Goal: Task Accomplishment & Management: Manage account settings

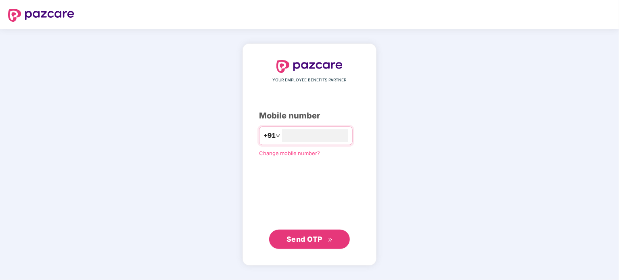
type input "**********"
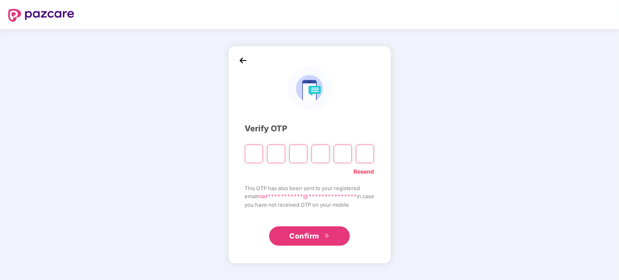
paste input "*"
type input "*"
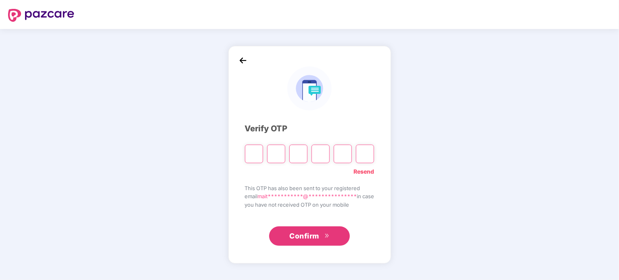
type input "*"
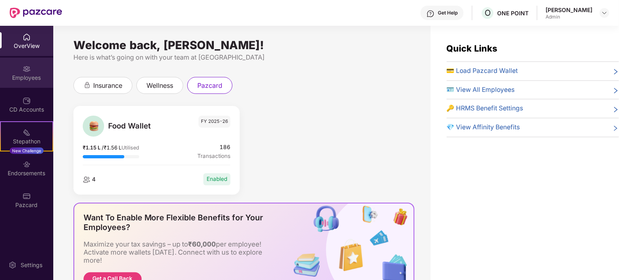
click at [15, 85] on div "Employees" at bounding box center [26, 73] width 53 height 30
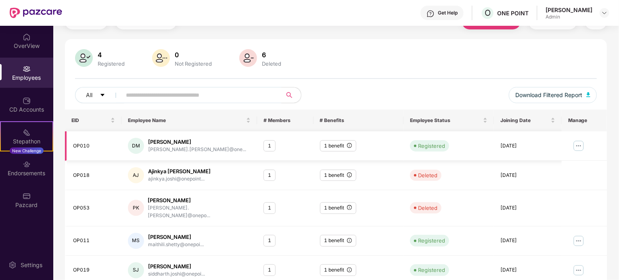
scroll to position [81, 0]
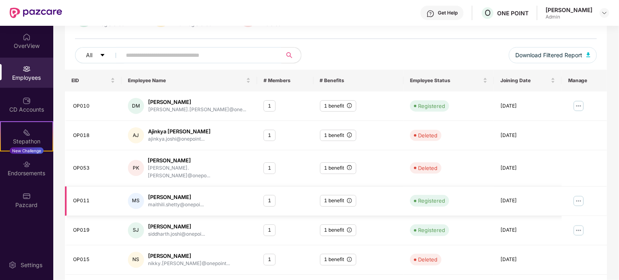
click at [576, 195] on img at bounding box center [578, 201] width 13 height 13
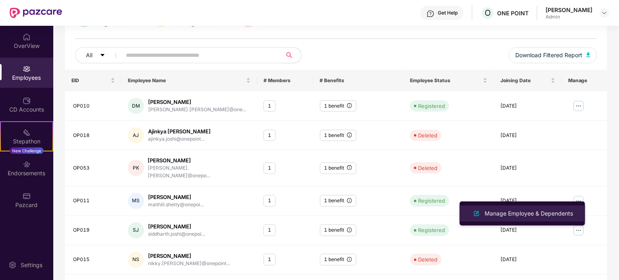
click at [519, 213] on div "Manage Employee & Dependents" at bounding box center [529, 213] width 92 height 9
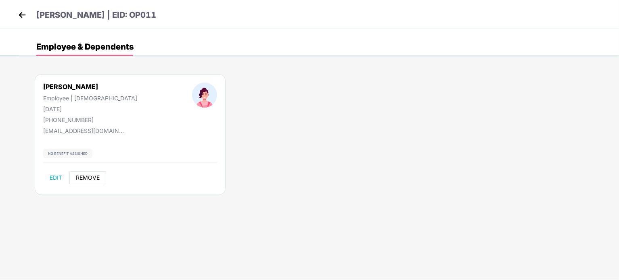
click at [89, 176] on span "REMOVE" at bounding box center [88, 178] width 24 height 6
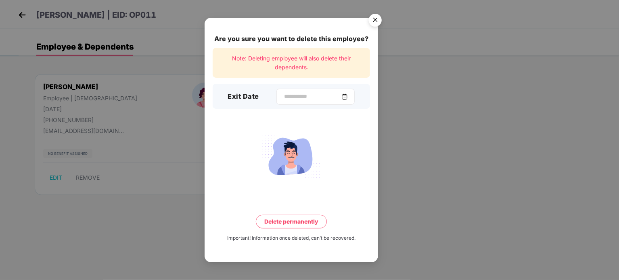
click at [348, 96] on img at bounding box center [344, 97] width 6 height 6
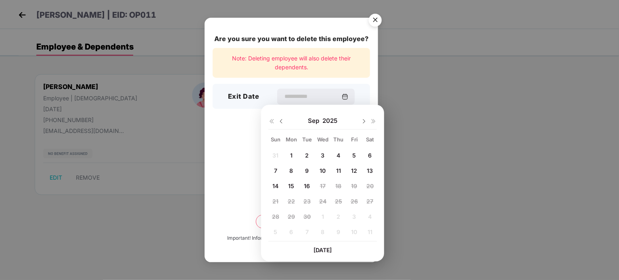
click at [310, 186] on span "16" at bounding box center [307, 186] width 6 height 7
type input "**********"
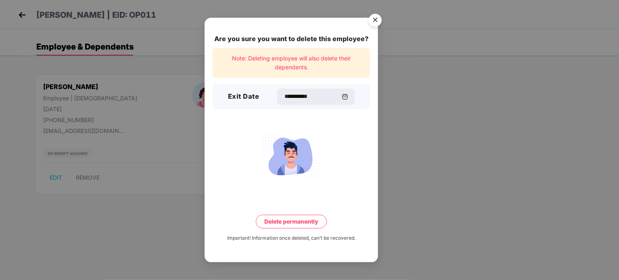
click at [284, 225] on button "Delete permanently" at bounding box center [291, 222] width 71 height 14
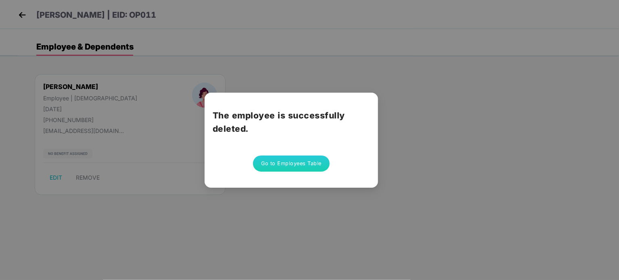
click at [398, 139] on div "The employee is successfully deleted. Go to Employees Table" at bounding box center [309, 140] width 619 height 280
click at [318, 164] on button "Go to Employees Table" at bounding box center [291, 164] width 77 height 16
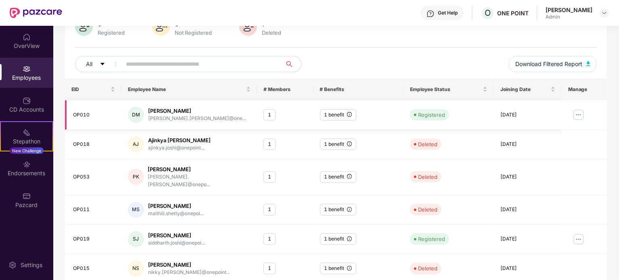
scroll to position [121, 0]
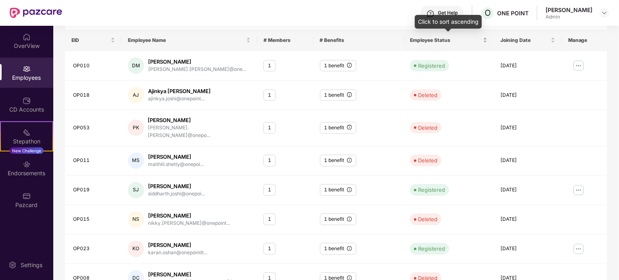
click at [484, 43] on div "Employee Status" at bounding box center [448, 40] width 77 height 8
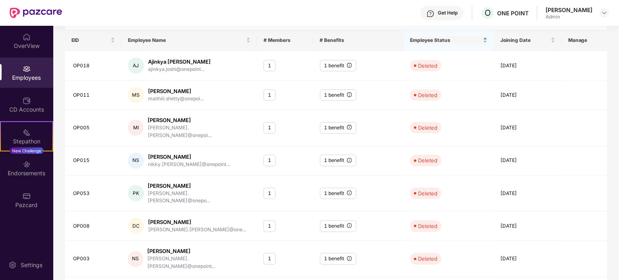
click at [485, 43] on div "Employee Status" at bounding box center [448, 40] width 77 height 8
